Goal: Information Seeking & Learning: Learn about a topic

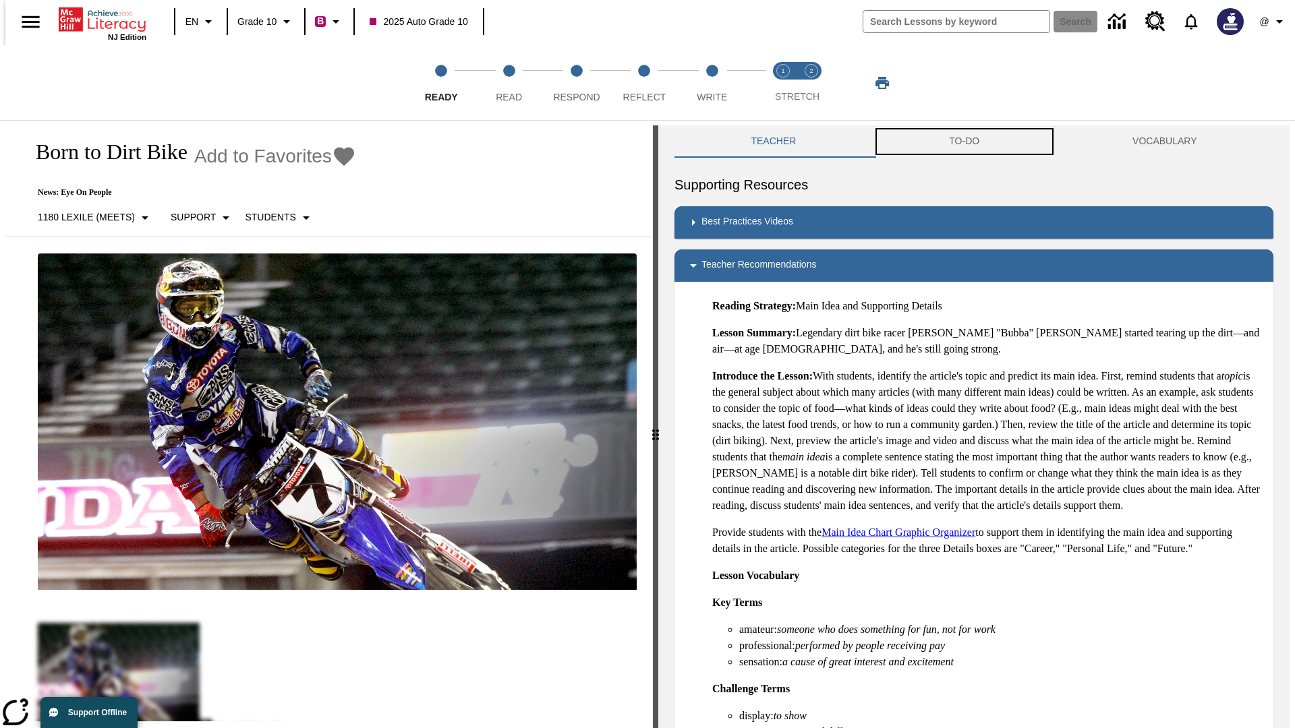
click at [964, 142] on button "TO-DO" at bounding box center [963, 141] width 183 height 32
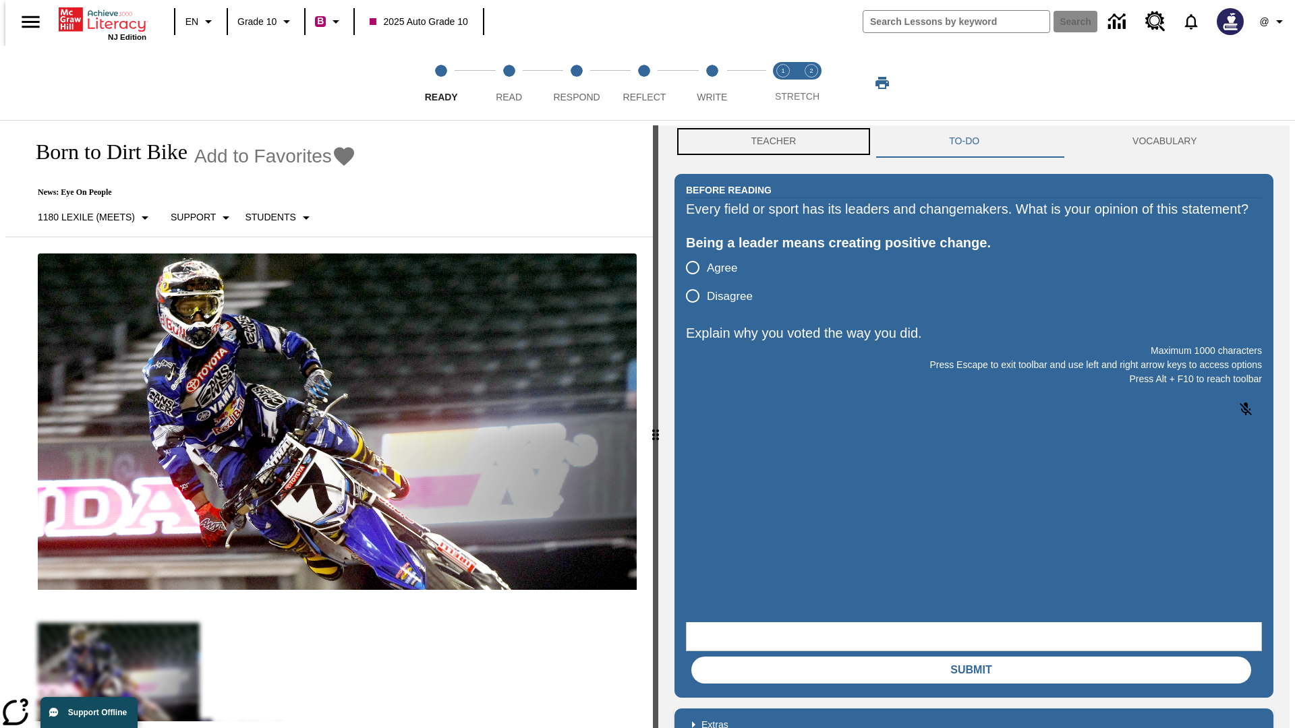
scroll to position [1, 0]
click at [769, 142] on button "Teacher" at bounding box center [773, 141] width 198 height 32
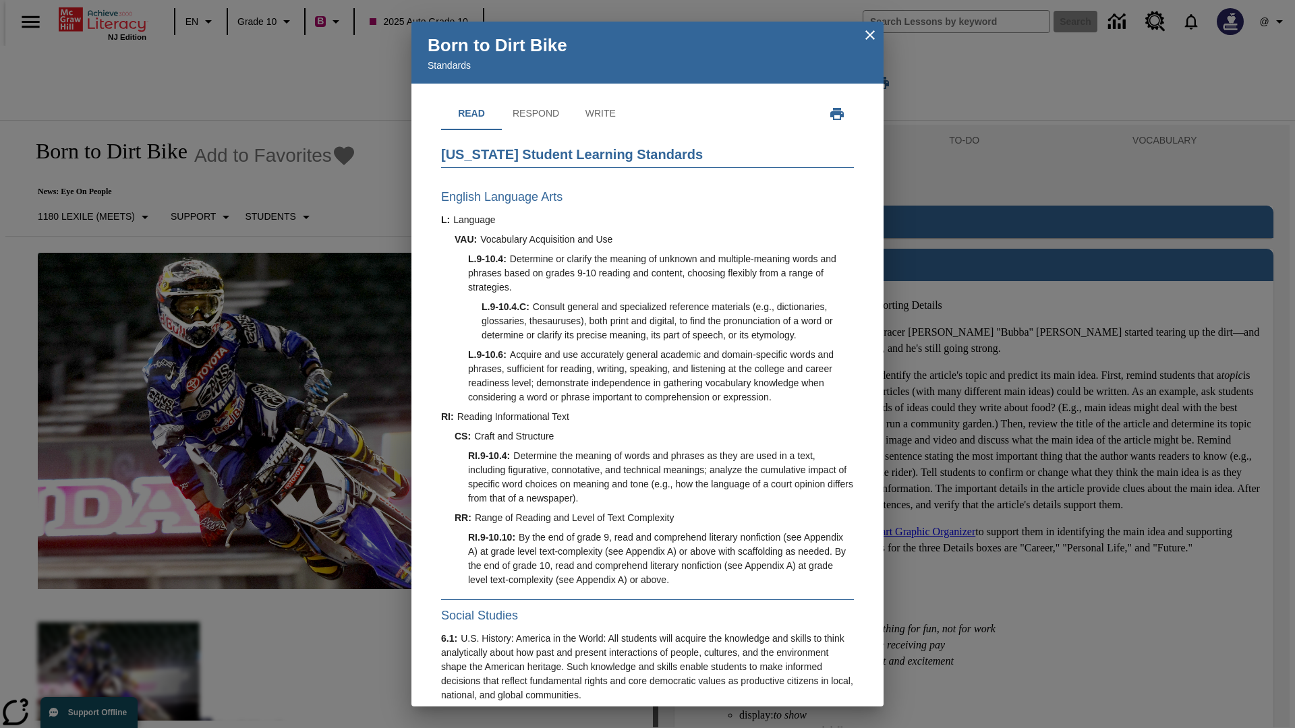
scroll to position [386, 0]
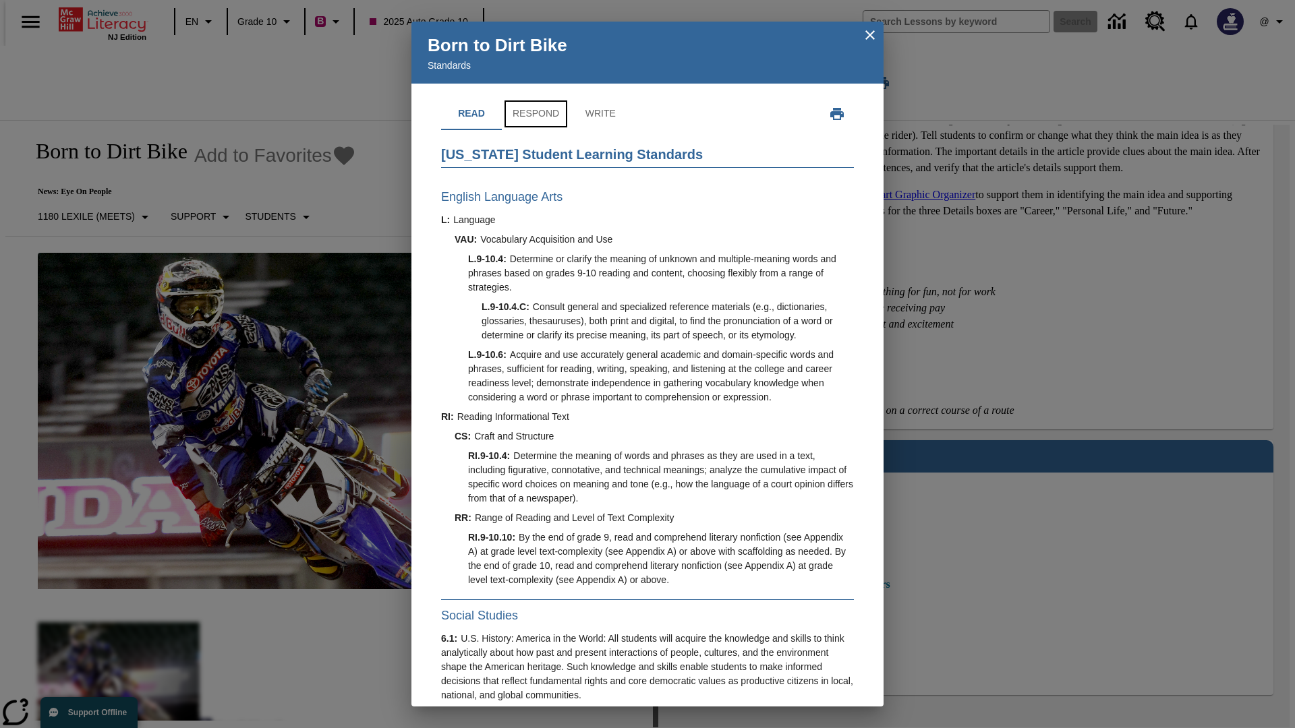
click at [535, 114] on button "Respond" at bounding box center [536, 114] width 68 height 32
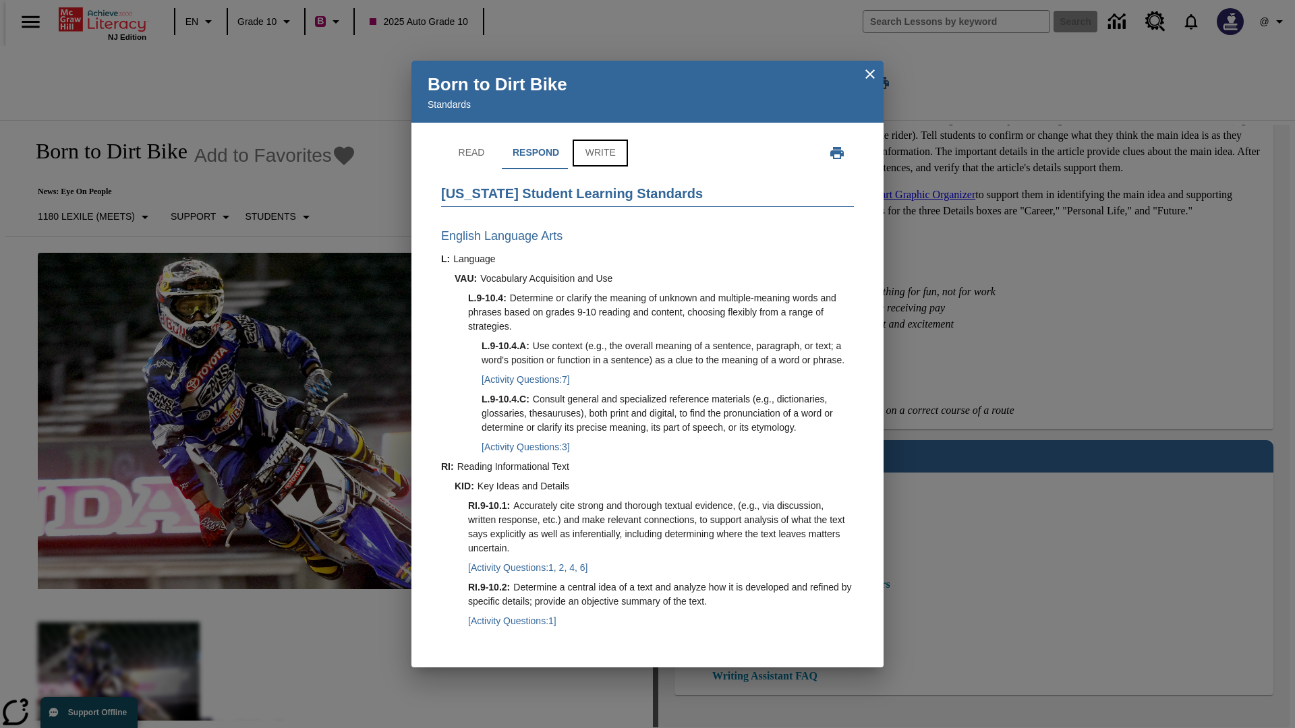
click at [598, 139] on button "Write" at bounding box center [600, 153] width 61 height 32
